Goal: Information Seeking & Learning: Learn about a topic

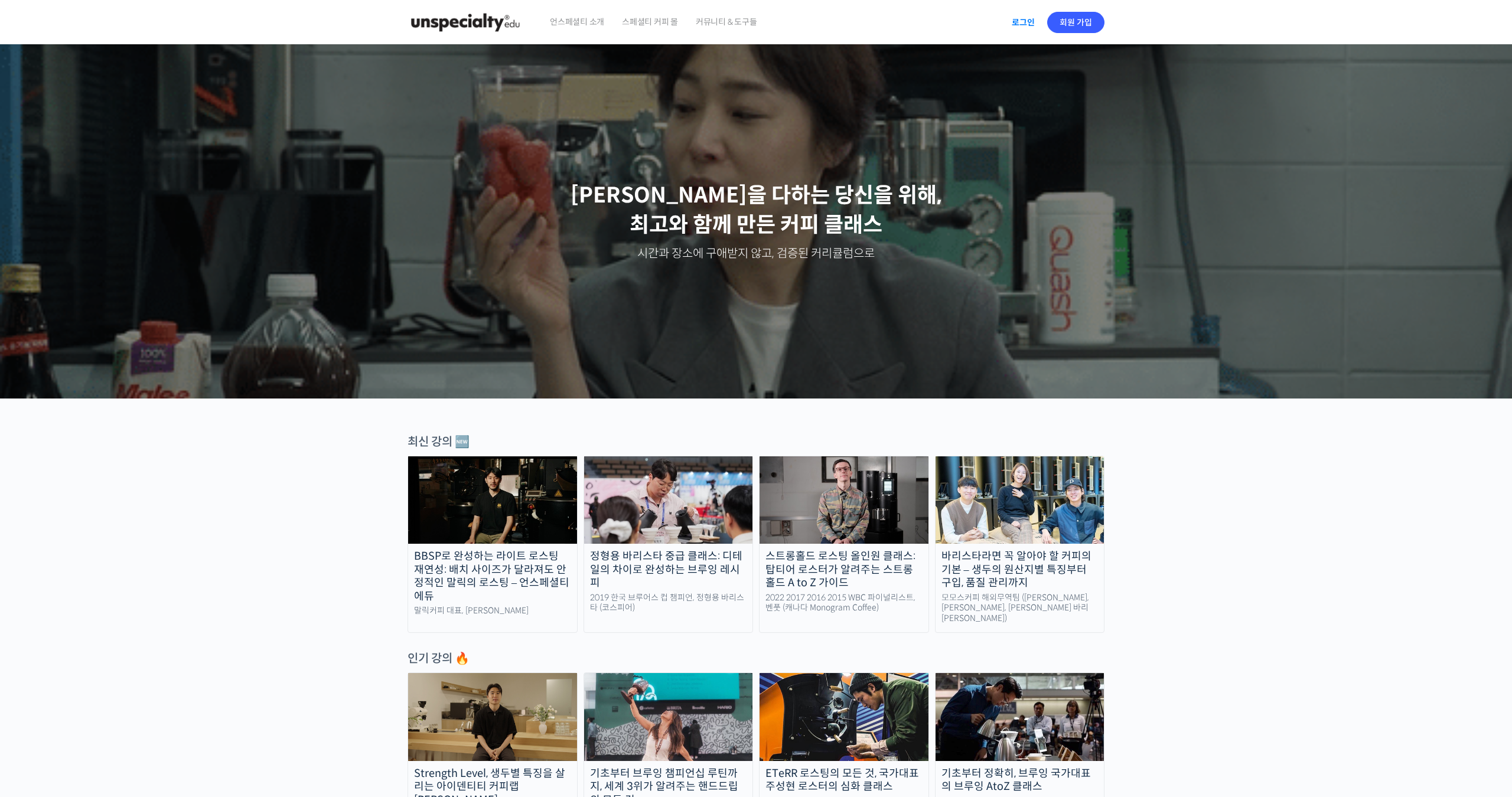
click at [1020, 17] on link "로그인" at bounding box center [1023, 22] width 37 height 27
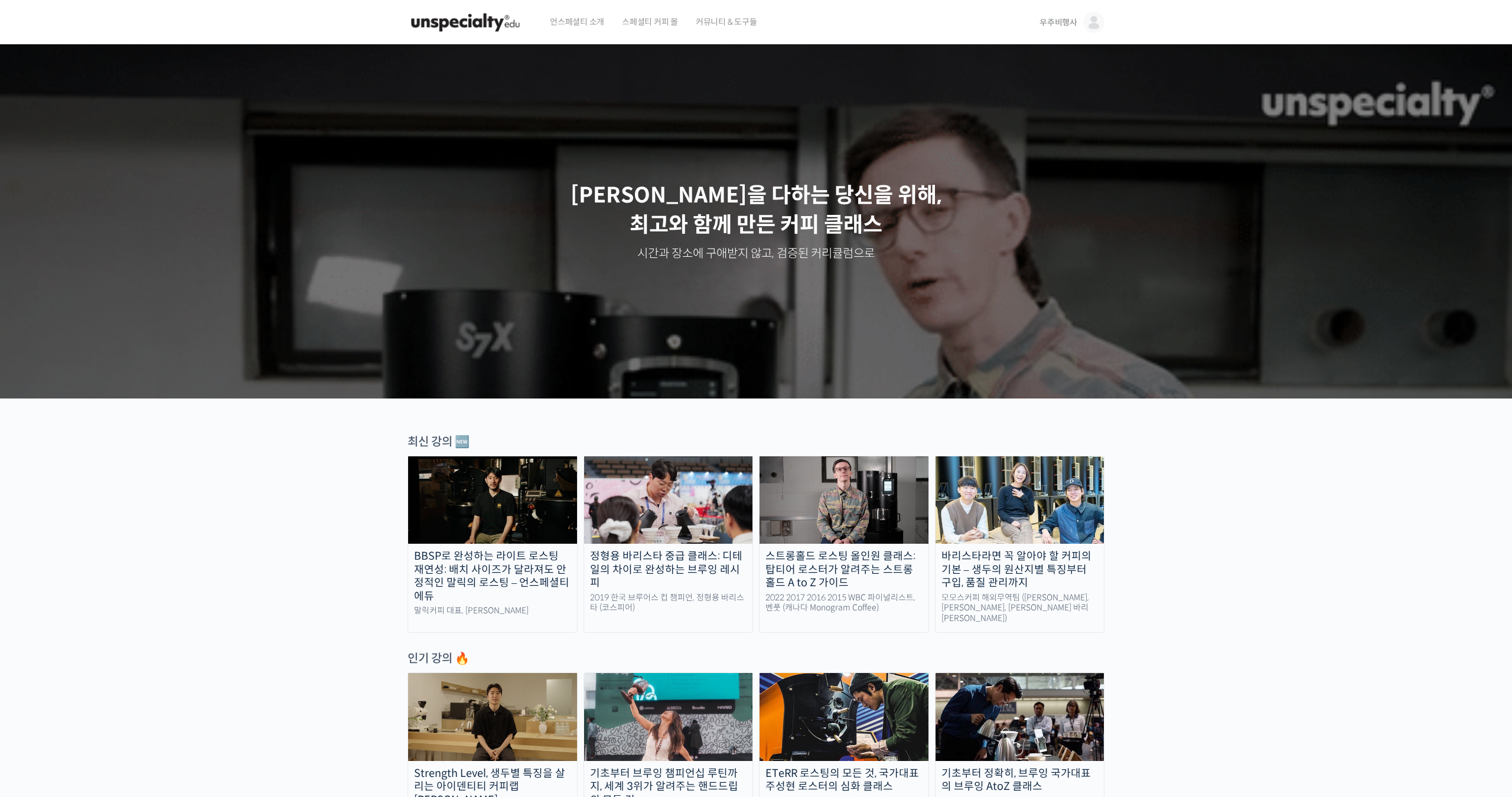
click at [1061, 26] on span "우주비행사" at bounding box center [1058, 22] width 38 height 11
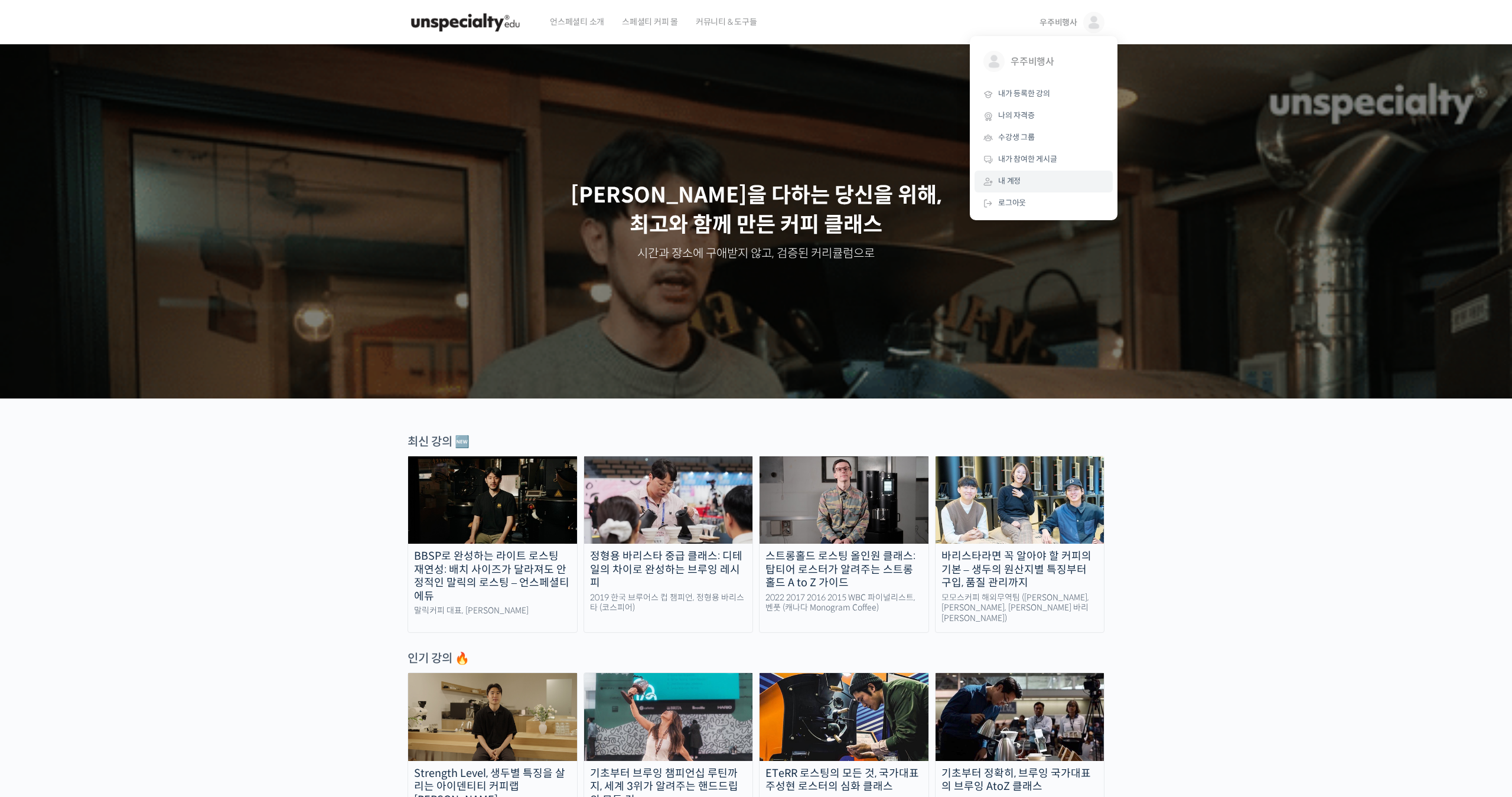
click at [1033, 180] on link "내 계정" at bounding box center [1044, 181] width 138 height 22
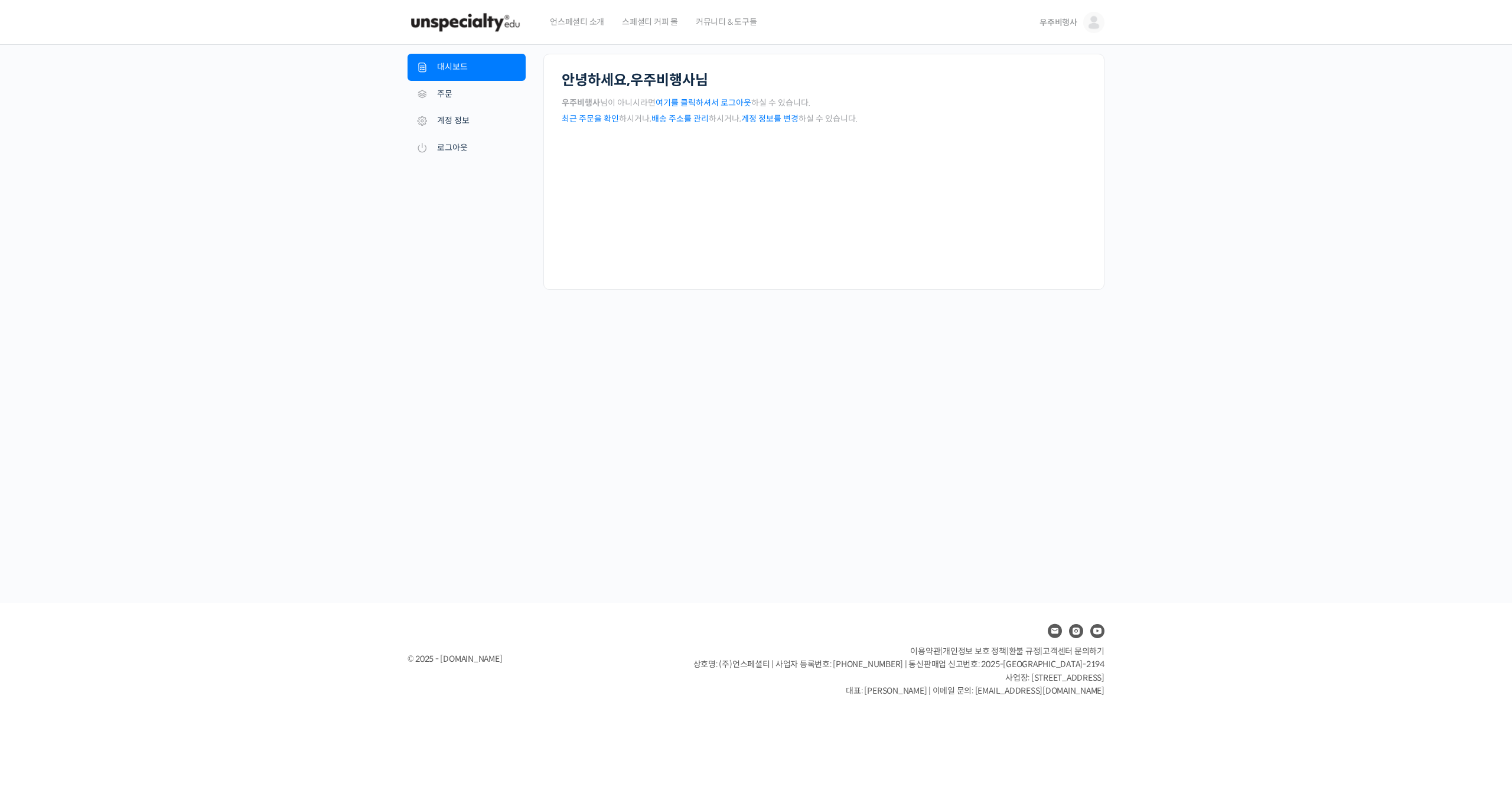
scroll to position [-1, 0]
click at [1089, 27] on img at bounding box center [1094, 22] width 21 height 21
click at [1066, 93] on link "내가 등록한 강의" at bounding box center [1044, 94] width 138 height 22
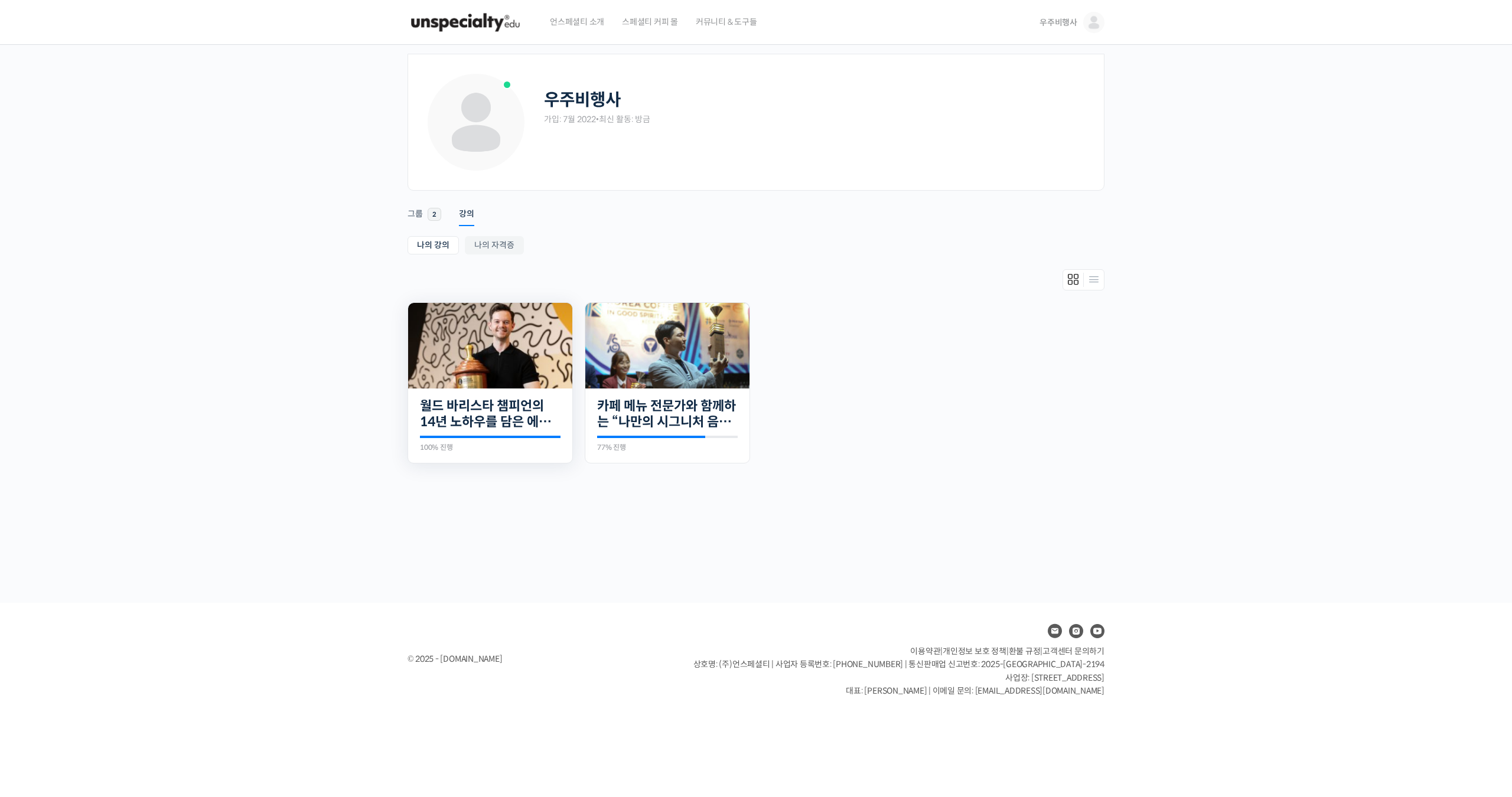
click at [495, 344] on img at bounding box center [490, 345] width 164 height 85
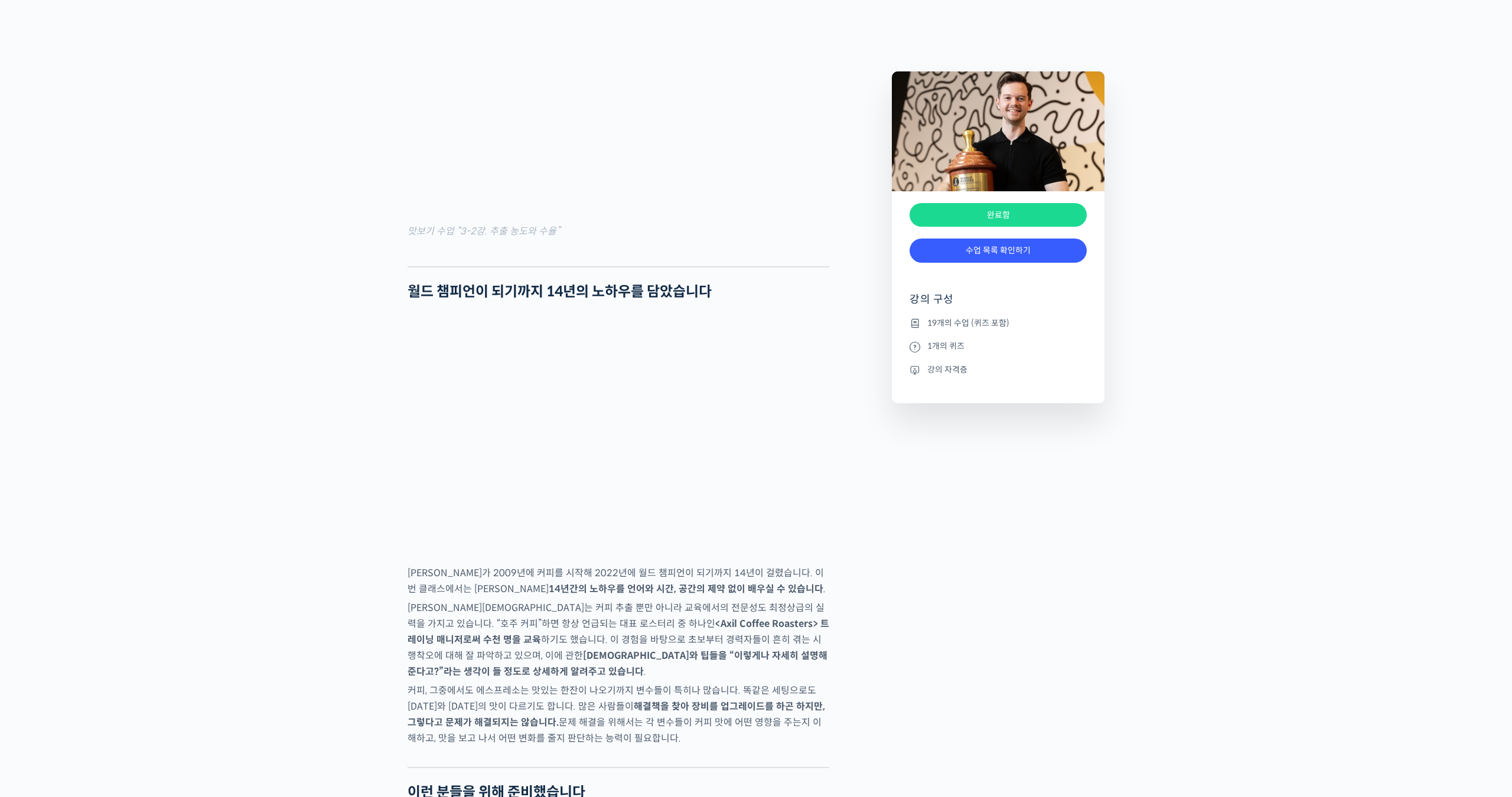
scroll to position [1717, 0]
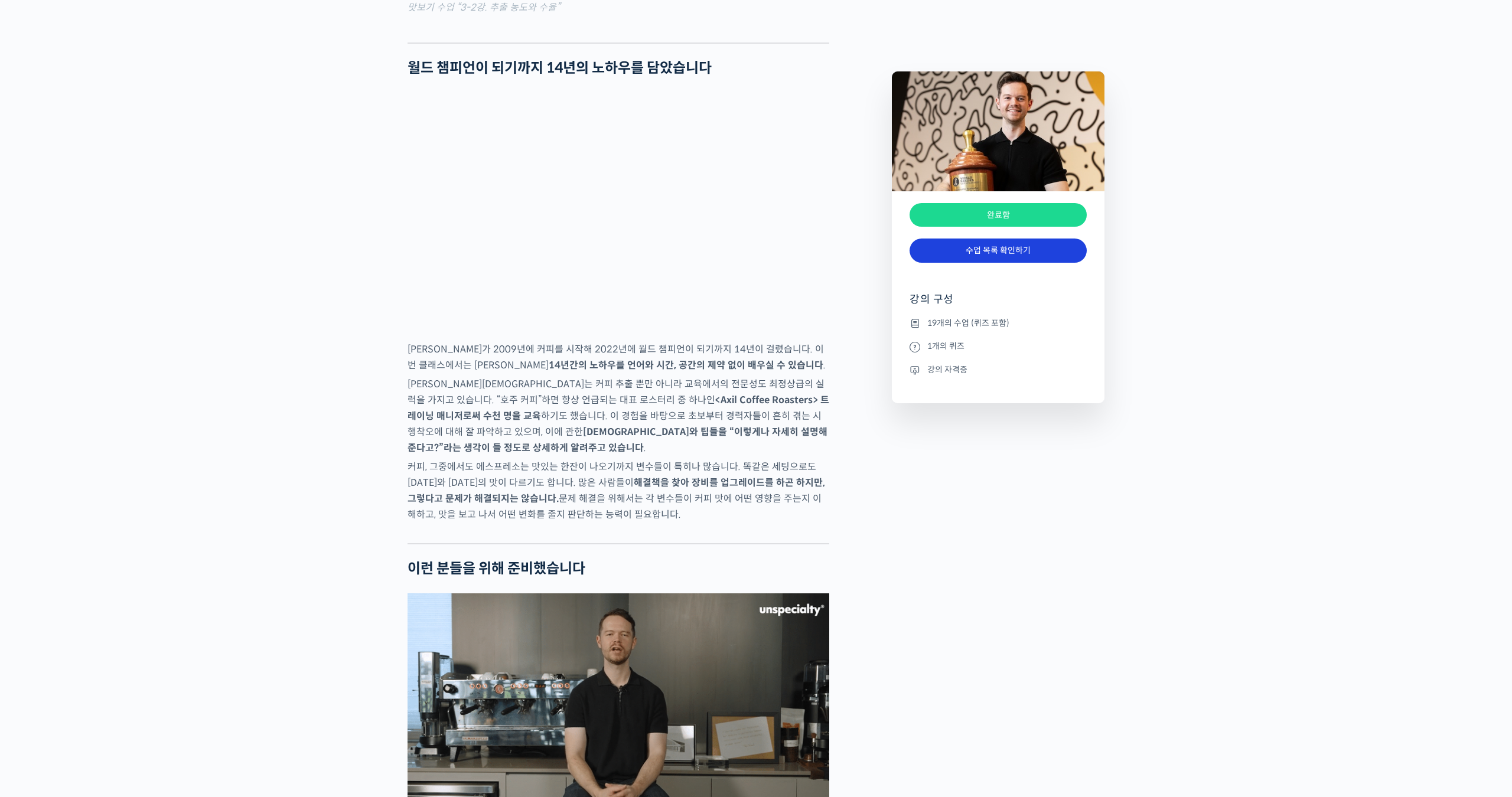
click at [997, 245] on link "수업 목록 확인하기" at bounding box center [998, 251] width 177 height 24
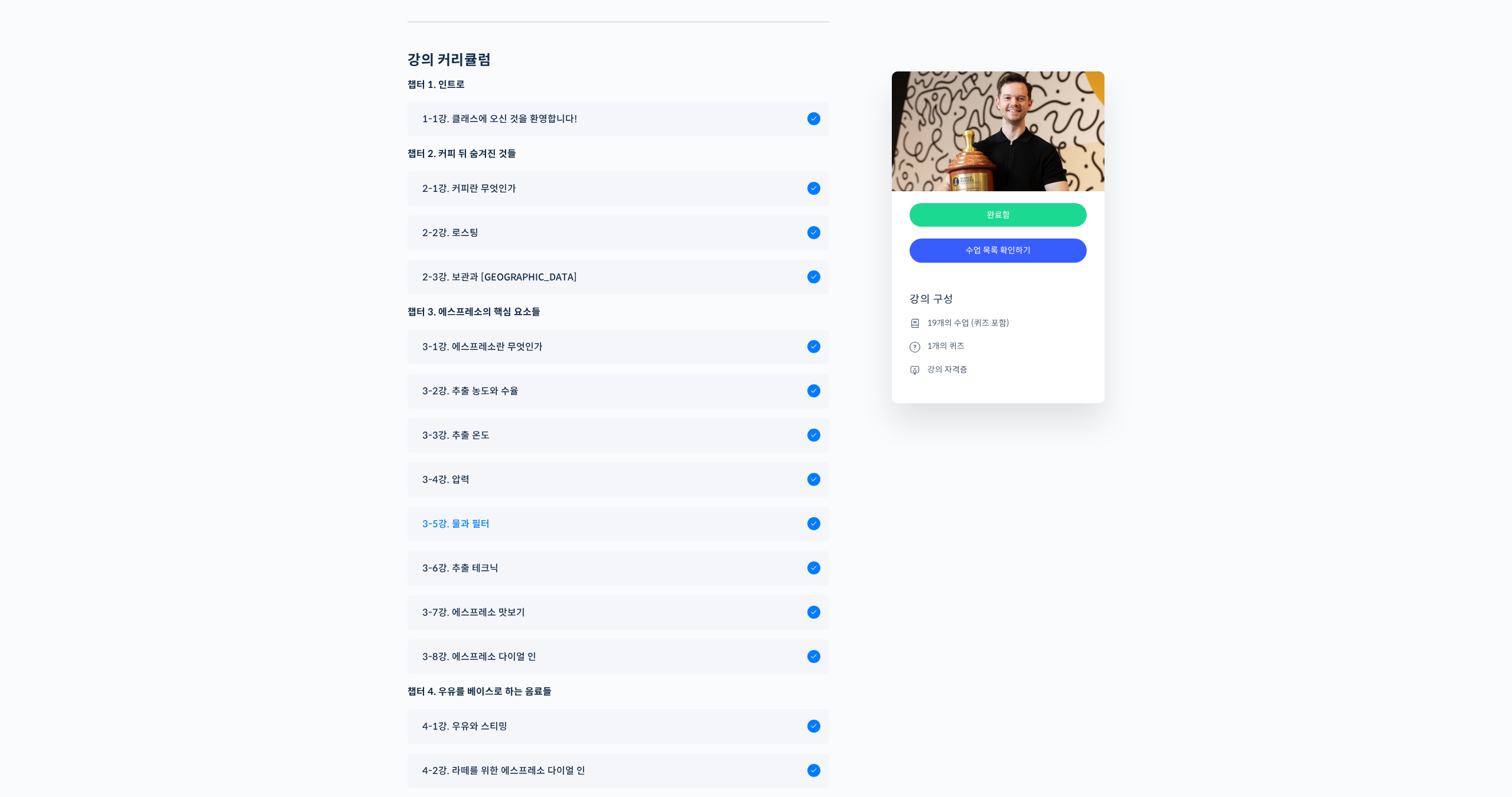
scroll to position [5929, 0]
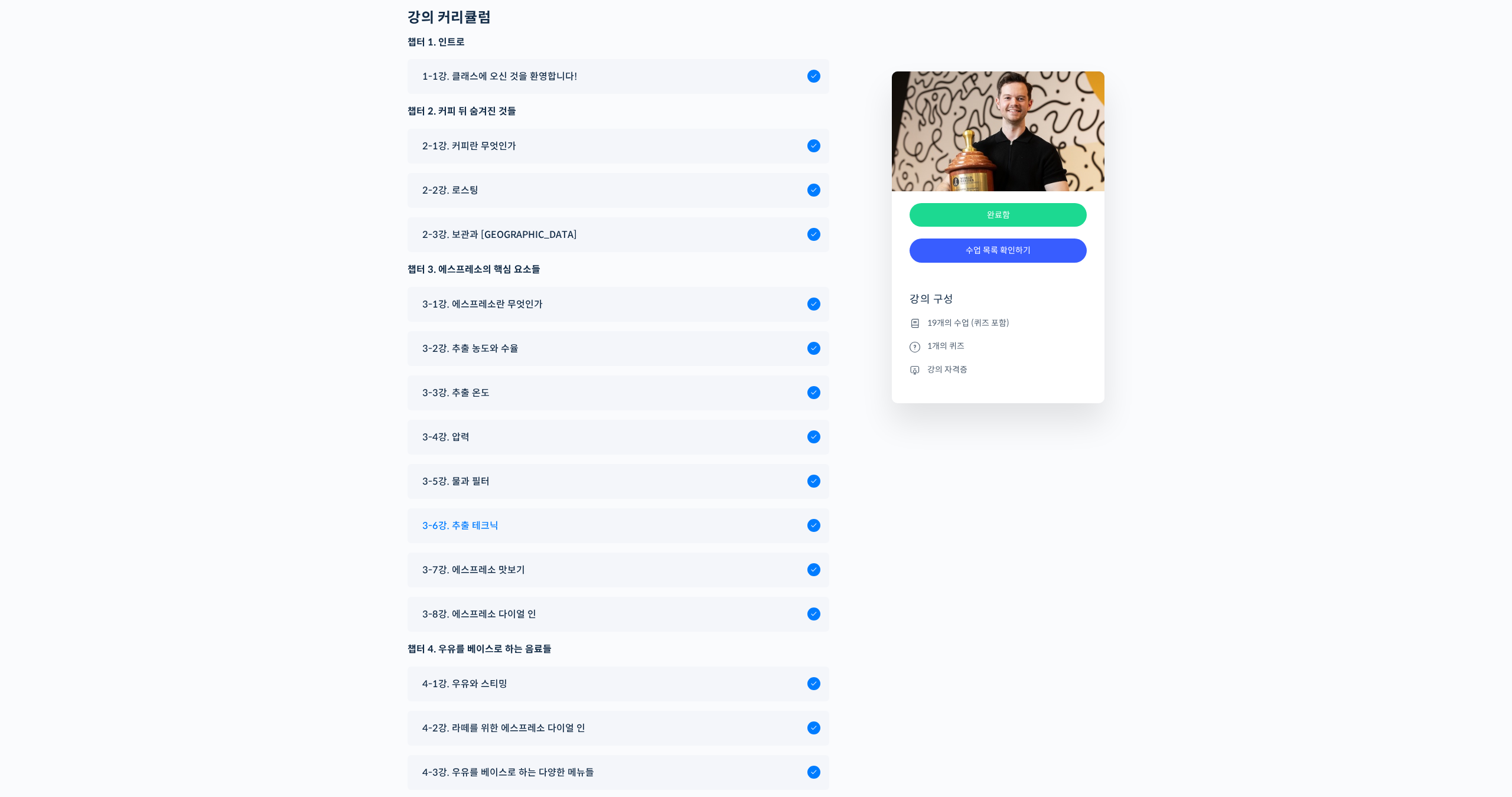
click at [757, 530] on div "3-6강. 추출 테크닉" at bounding box center [611, 526] width 391 height 16
